Goal: Transaction & Acquisition: Purchase product/service

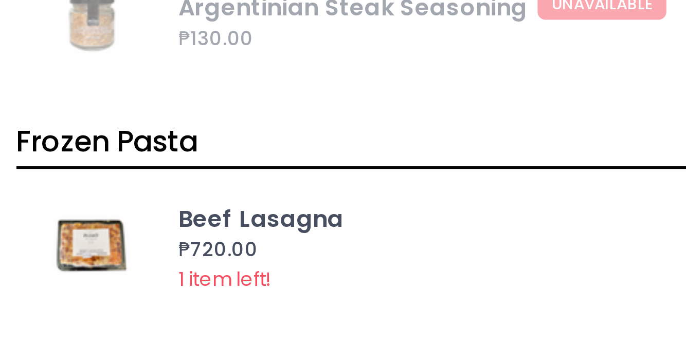
scroll to position [3251, 0]
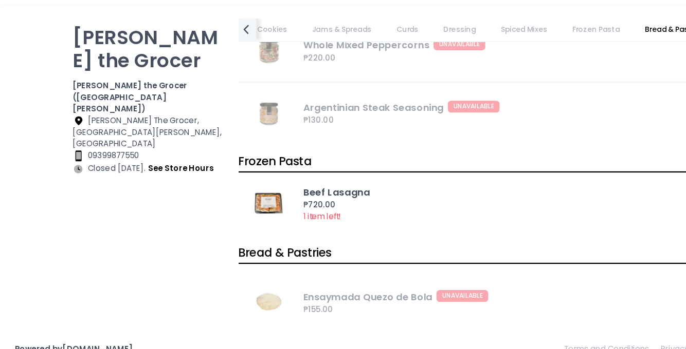
click at [233, 204] on img at bounding box center [232, 207] width 46 height 31
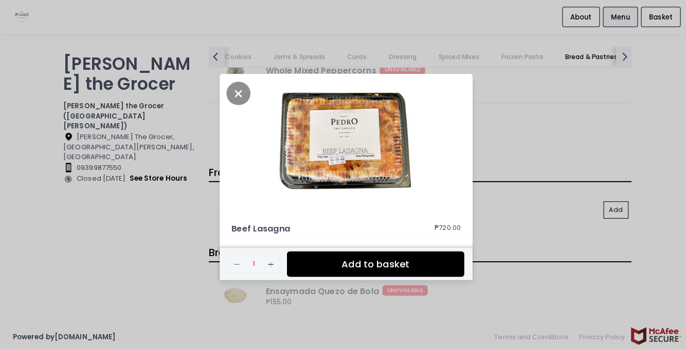
click at [514, 323] on div "Beef Lasagna ₱720.00 Remove Created with Sketch. 1 Add Created with Sketch. Add…" at bounding box center [343, 174] width 686 height 349
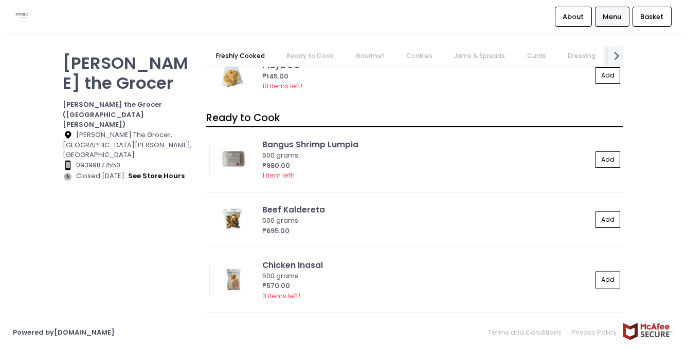
scroll to position [0, 0]
